Goal: Transaction & Acquisition: Purchase product/service

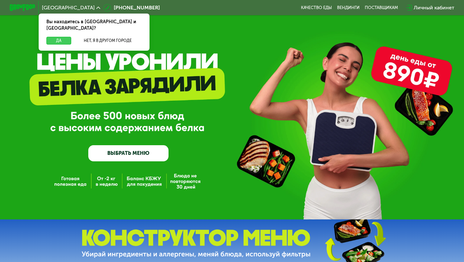
click at [65, 37] on button "Да" at bounding box center [58, 41] width 25 height 8
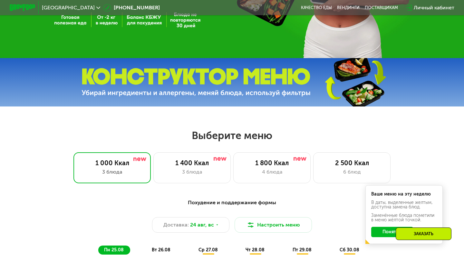
scroll to position [282, 0]
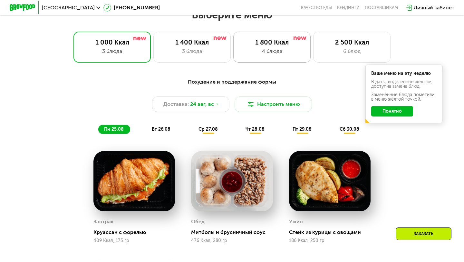
click at [288, 42] on div "1 800 Ккал" at bounding box center [272, 42] width 64 height 8
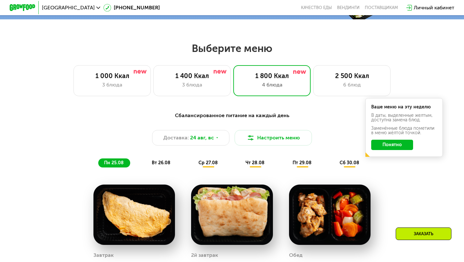
scroll to position [261, 0]
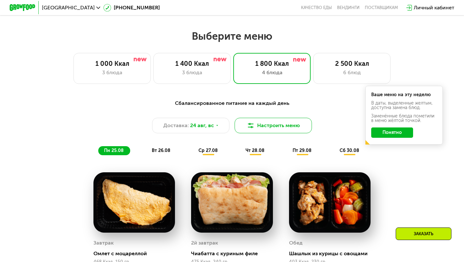
click at [270, 131] on button "Настроить меню" at bounding box center [273, 125] width 77 height 15
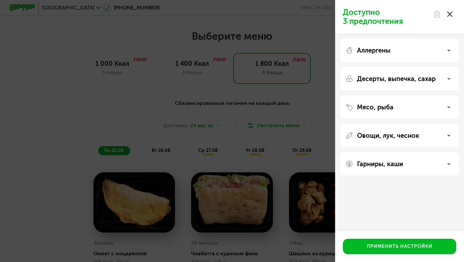
click at [451, 52] on div "Аллергены" at bounding box center [400, 50] width 108 height 8
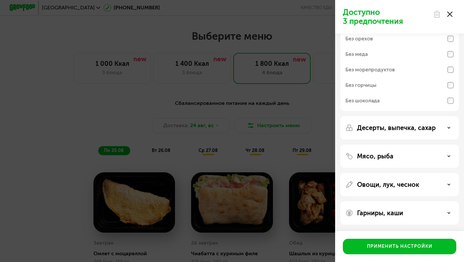
scroll to position [0, 0]
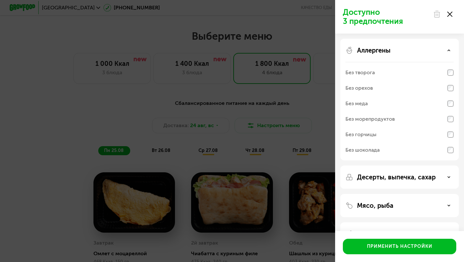
click at [451, 50] on div "Аллергены" at bounding box center [400, 50] width 108 height 8
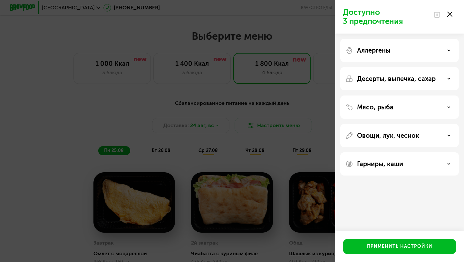
click at [451, 79] on icon at bounding box center [449, 78] width 3 height 3
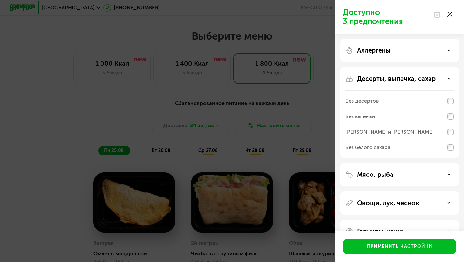
click at [451, 79] on icon at bounding box center [449, 78] width 3 height 3
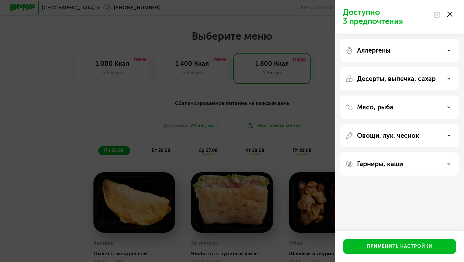
click at [450, 82] on div "Десерты, выпечка, сахар" at bounding box center [400, 79] width 108 height 8
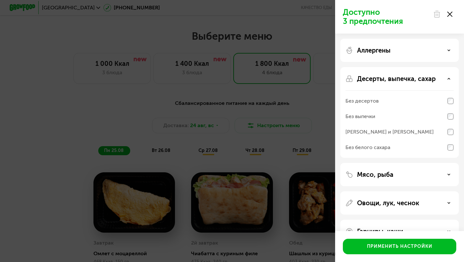
click at [450, 82] on div "Десерты, выпечка, сахар" at bounding box center [400, 79] width 108 height 8
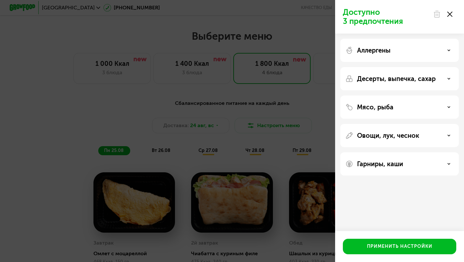
click at [449, 106] on icon at bounding box center [449, 106] width 3 height 3
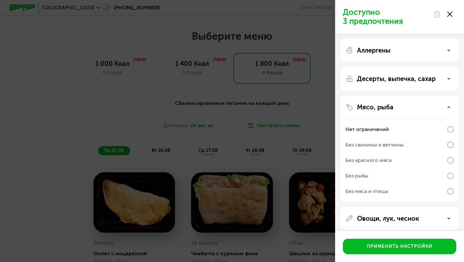
click at [449, 106] on use at bounding box center [449, 106] width 2 height 1
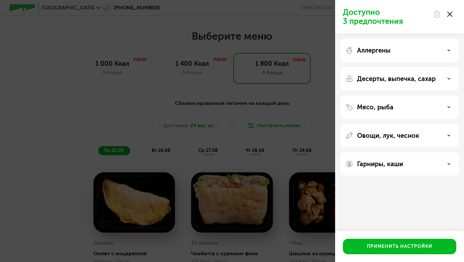
click at [450, 135] on icon at bounding box center [449, 135] width 3 height 3
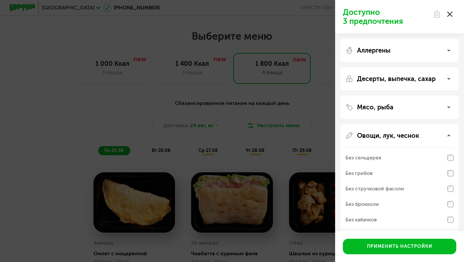
click at [450, 135] on icon at bounding box center [449, 135] width 3 height 3
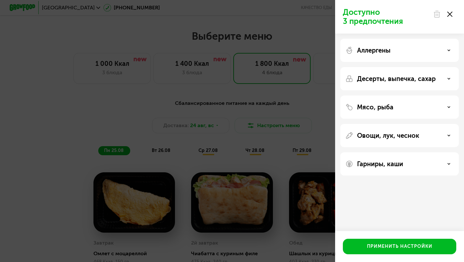
click at [451, 162] on div "Гарниры, каши" at bounding box center [400, 164] width 108 height 8
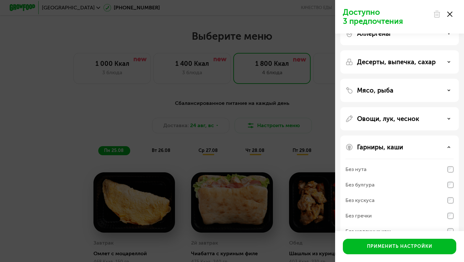
scroll to position [34, 0]
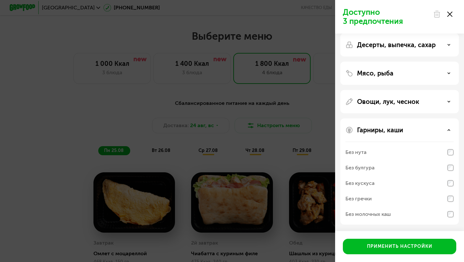
click at [450, 128] on icon at bounding box center [449, 129] width 3 height 3
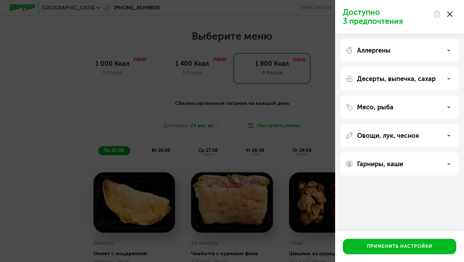
click at [449, 15] on use at bounding box center [450, 14] width 5 height 5
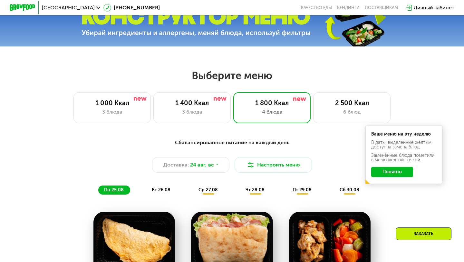
scroll to position [230, 0]
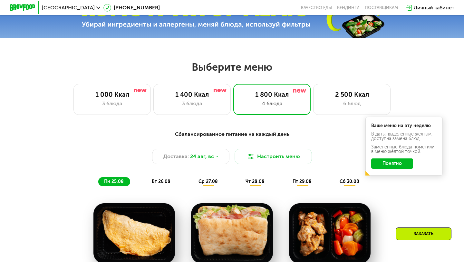
click at [167, 181] on span "вт 26.08" at bounding box center [161, 181] width 19 height 5
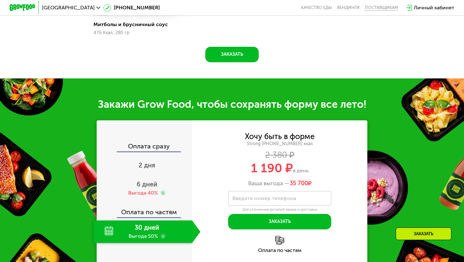
scroll to position [661, 0]
